Goal: Navigation & Orientation: Find specific page/section

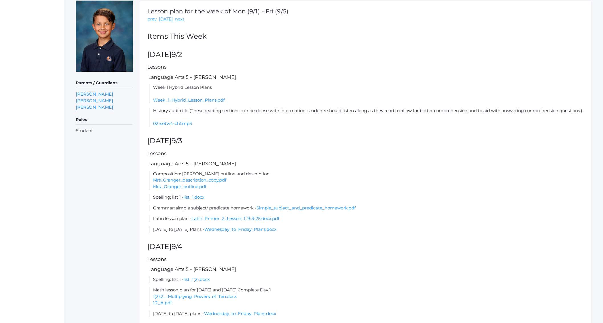
scroll to position [87, 0]
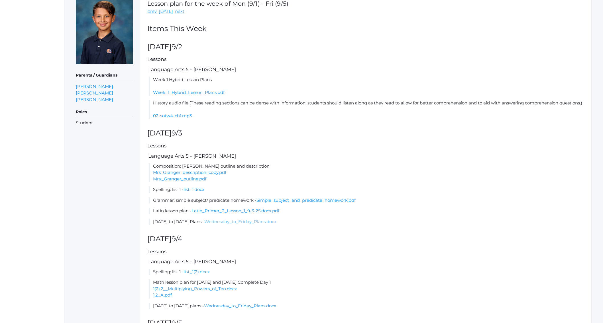
click at [261, 224] on link "Wednesday_to_Friday_Plans.docx" at bounding box center [240, 221] width 72 height 5
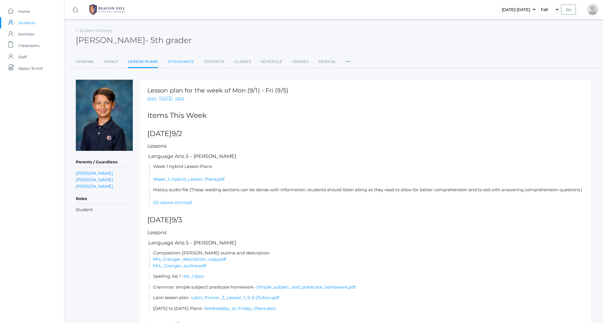
click at [176, 62] on link "Attendance" at bounding box center [181, 61] width 26 height 11
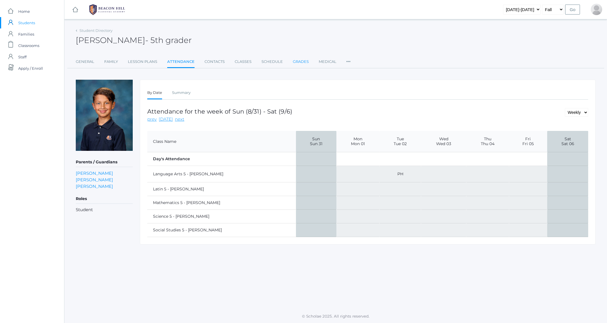
click at [296, 60] on link "Grades" at bounding box center [301, 61] width 16 height 11
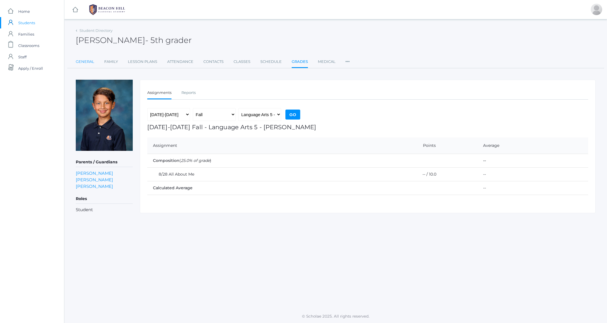
click at [89, 63] on link "General" at bounding box center [85, 61] width 19 height 11
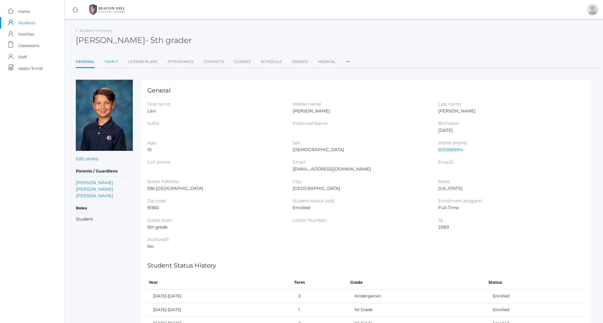
click at [110, 60] on link "Family" at bounding box center [112, 61] width 14 height 11
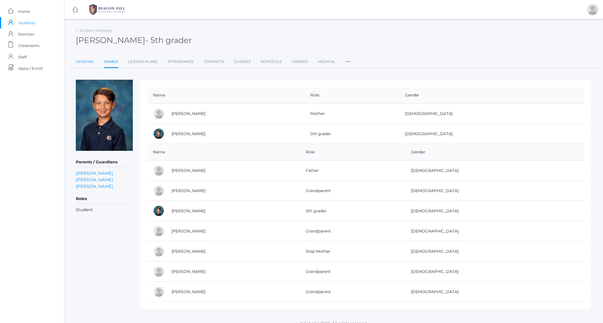
click at [87, 62] on link "General" at bounding box center [85, 61] width 19 height 11
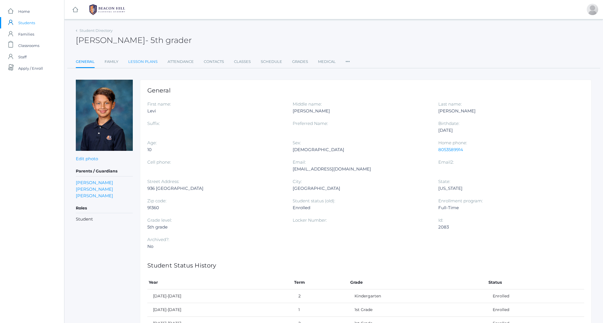
click at [149, 61] on link "Lesson Plans" at bounding box center [142, 61] width 29 height 11
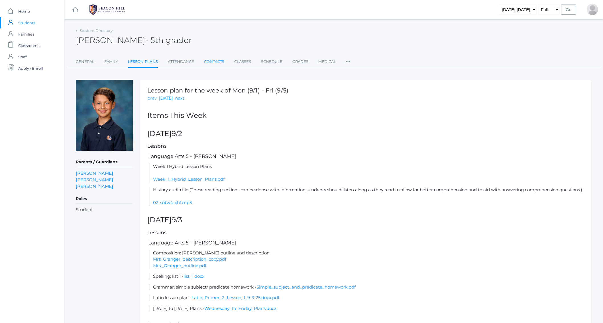
click at [207, 60] on link "Contacts" at bounding box center [214, 61] width 20 height 11
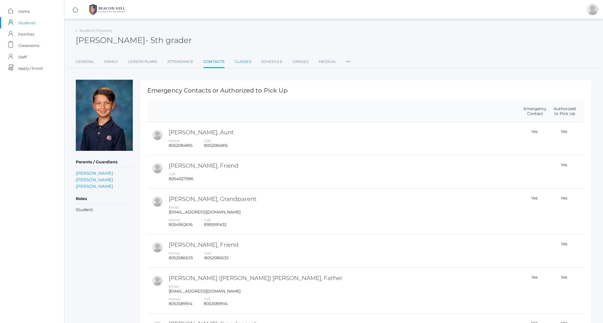
click at [246, 62] on link "Classes" at bounding box center [242, 61] width 17 height 11
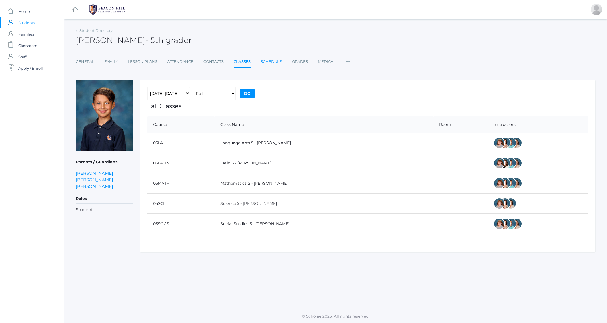
click at [278, 62] on link "Schedule" at bounding box center [271, 61] width 21 height 11
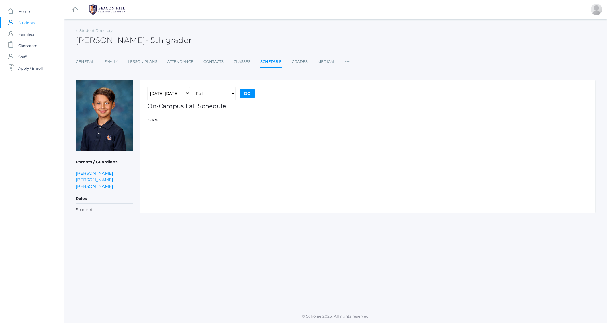
click at [249, 92] on input "Go" at bounding box center [247, 94] width 15 height 10
click at [297, 62] on link "Grades" at bounding box center [300, 61] width 16 height 11
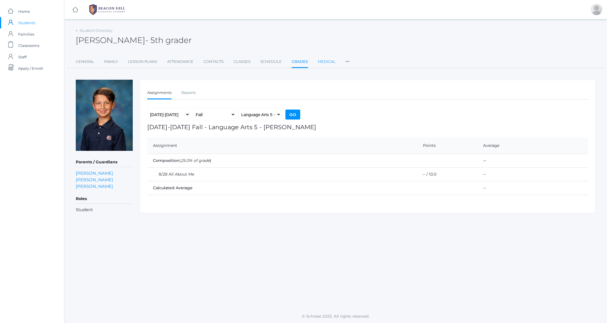
click at [327, 62] on link "Medical" at bounding box center [327, 61] width 18 height 11
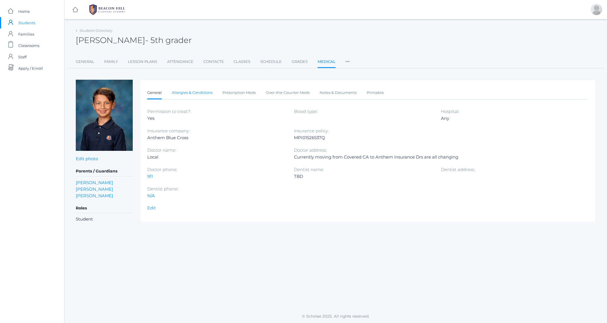
click at [206, 93] on link "Allergies & Conditions" at bounding box center [192, 92] width 41 height 11
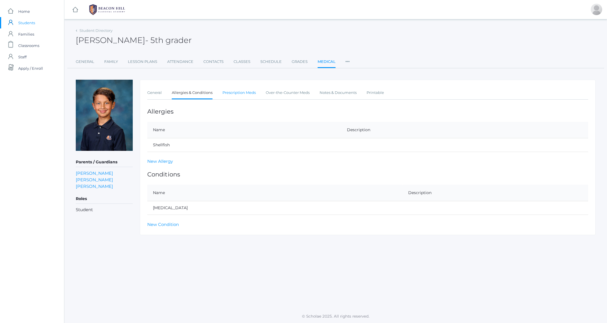
click at [229, 93] on link "Prescription Meds" at bounding box center [238, 92] width 33 height 11
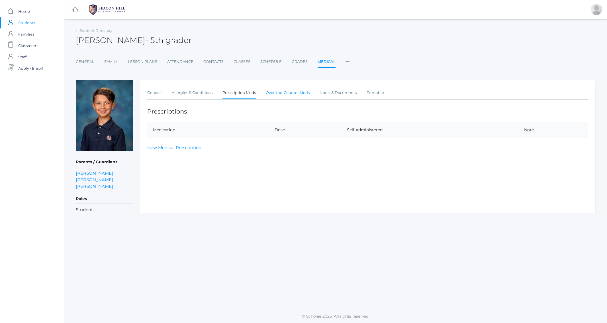
click at [269, 92] on link "Over-the-Counter Meds" at bounding box center [288, 92] width 44 height 11
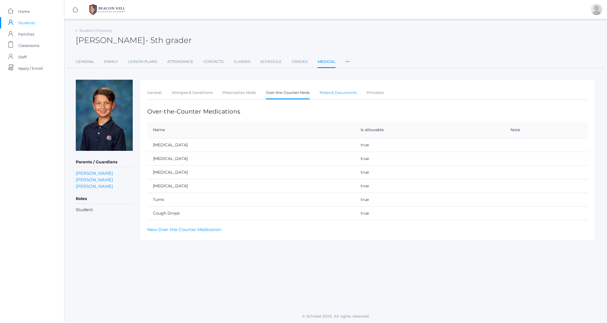
click at [337, 93] on link "Notes & Documents" at bounding box center [338, 92] width 37 height 11
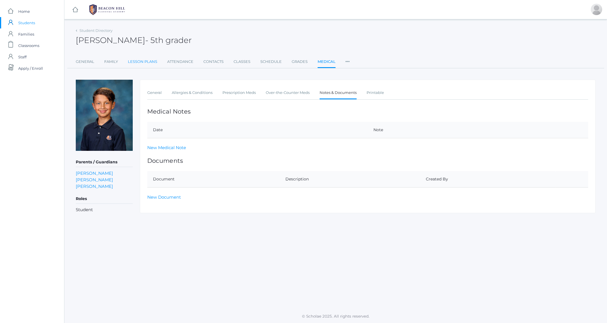
click at [138, 62] on link "Lesson Plans" at bounding box center [142, 61] width 29 height 11
